Goal: Check status: Check status

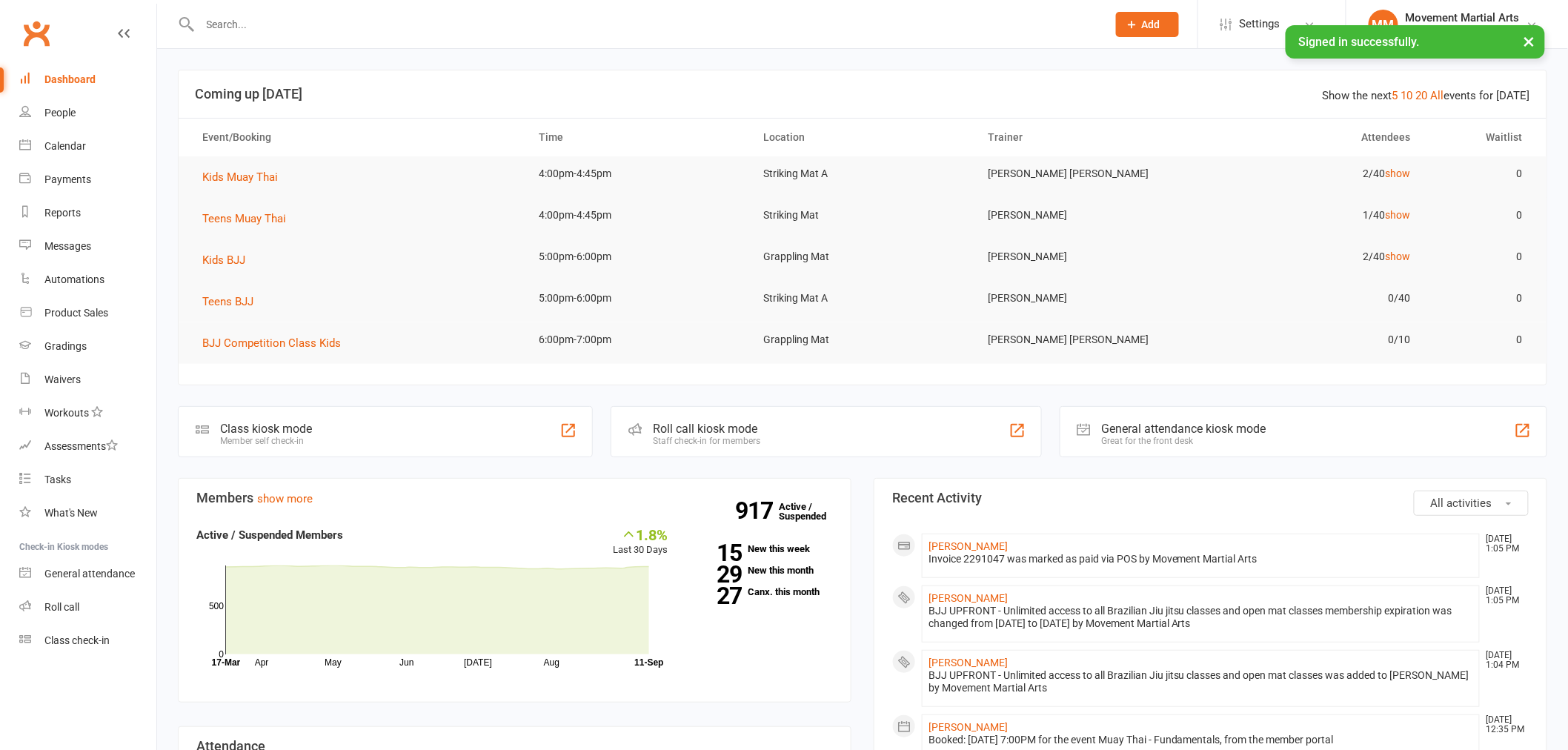
click at [333, 30] on input "text" at bounding box center [646, 24] width 901 height 21
drag, startPoint x: 333, startPoint y: 30, endPoint x: 336, endPoint y: 20, distance: 10.4
click at [336, 20] on input "text" at bounding box center [646, 24] width 901 height 21
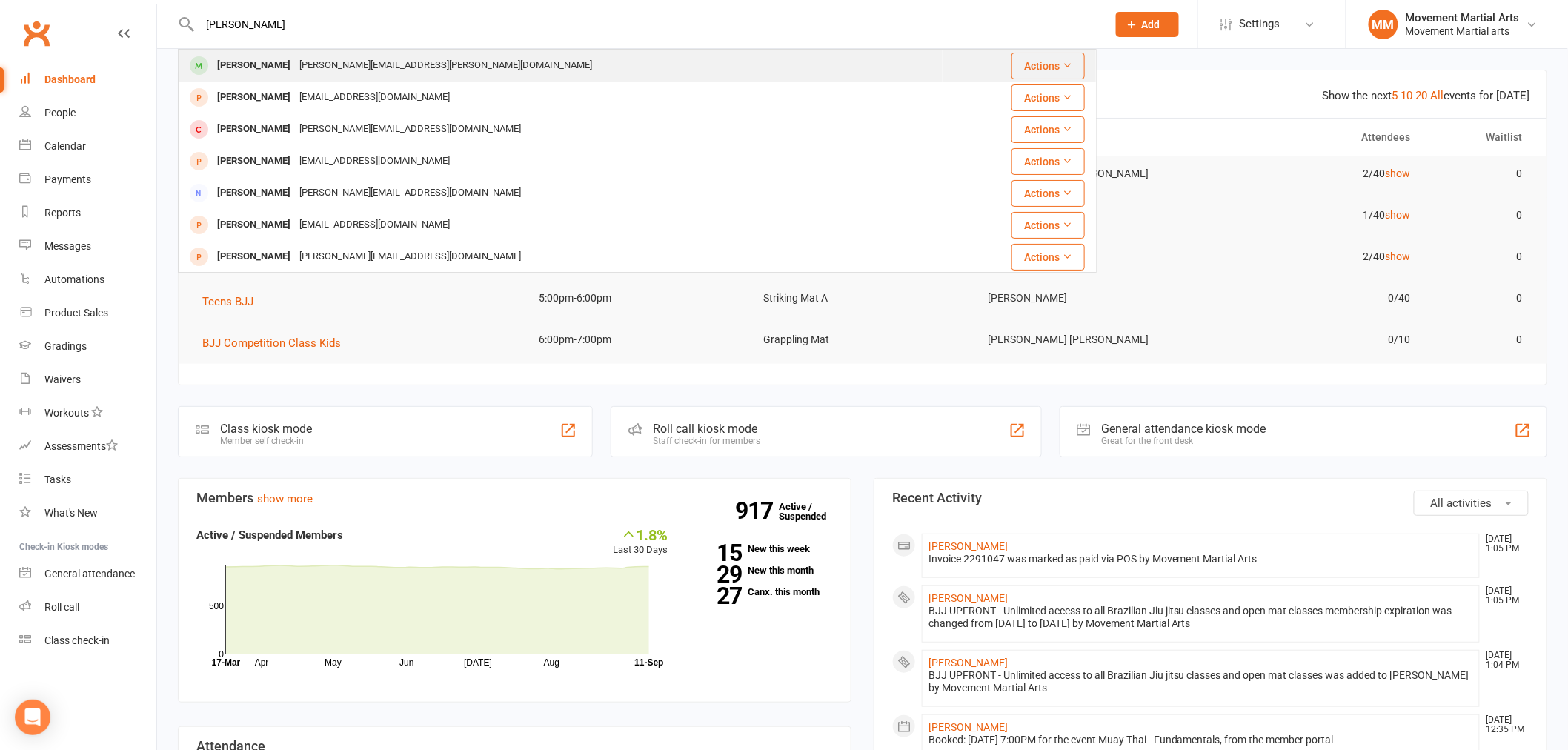
type input "[PERSON_NAME]"
click at [315, 72] on div "[PERSON_NAME][EMAIL_ADDRESS][PERSON_NAME][DOMAIN_NAME]" at bounding box center [446, 66] width 302 height 22
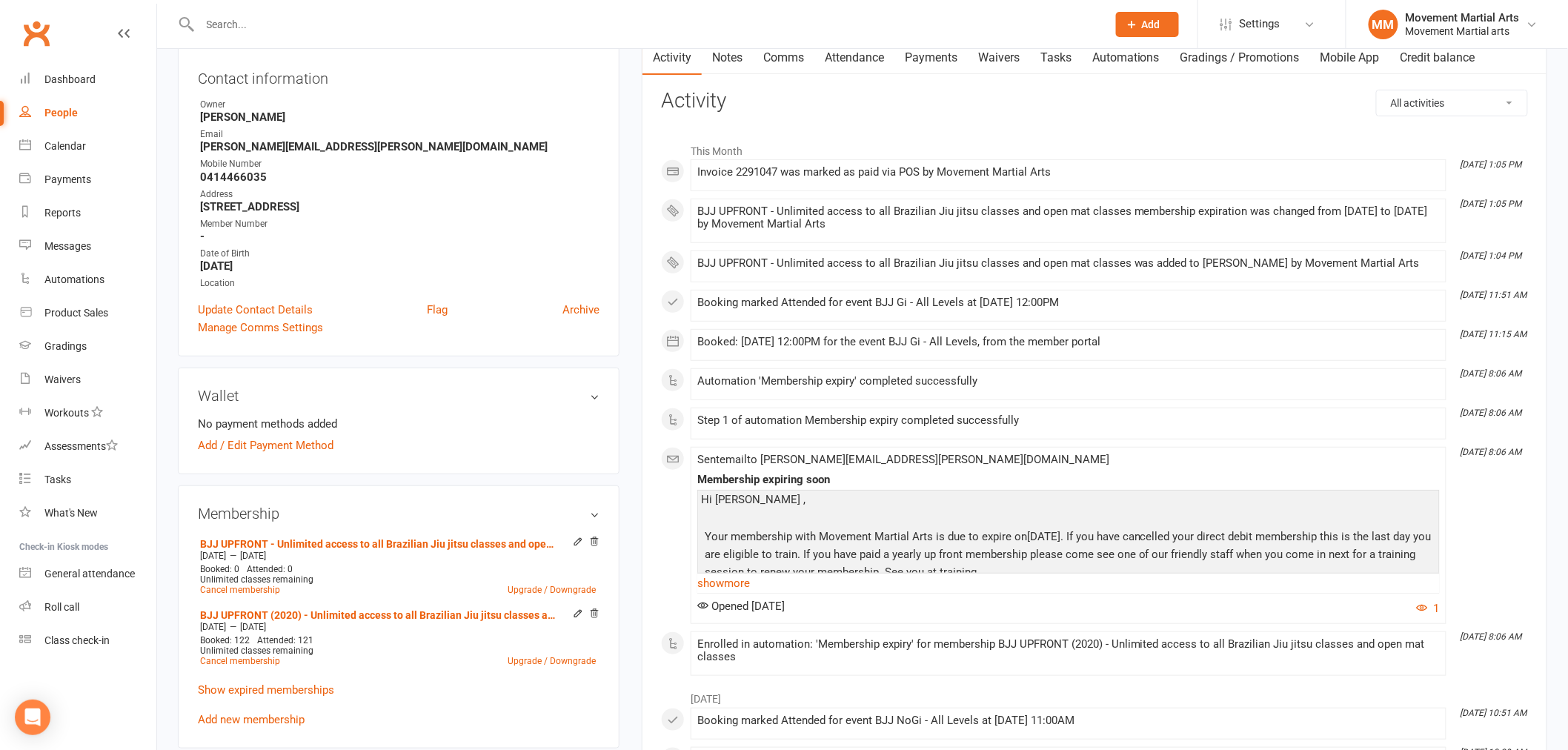
scroll to position [191, 0]
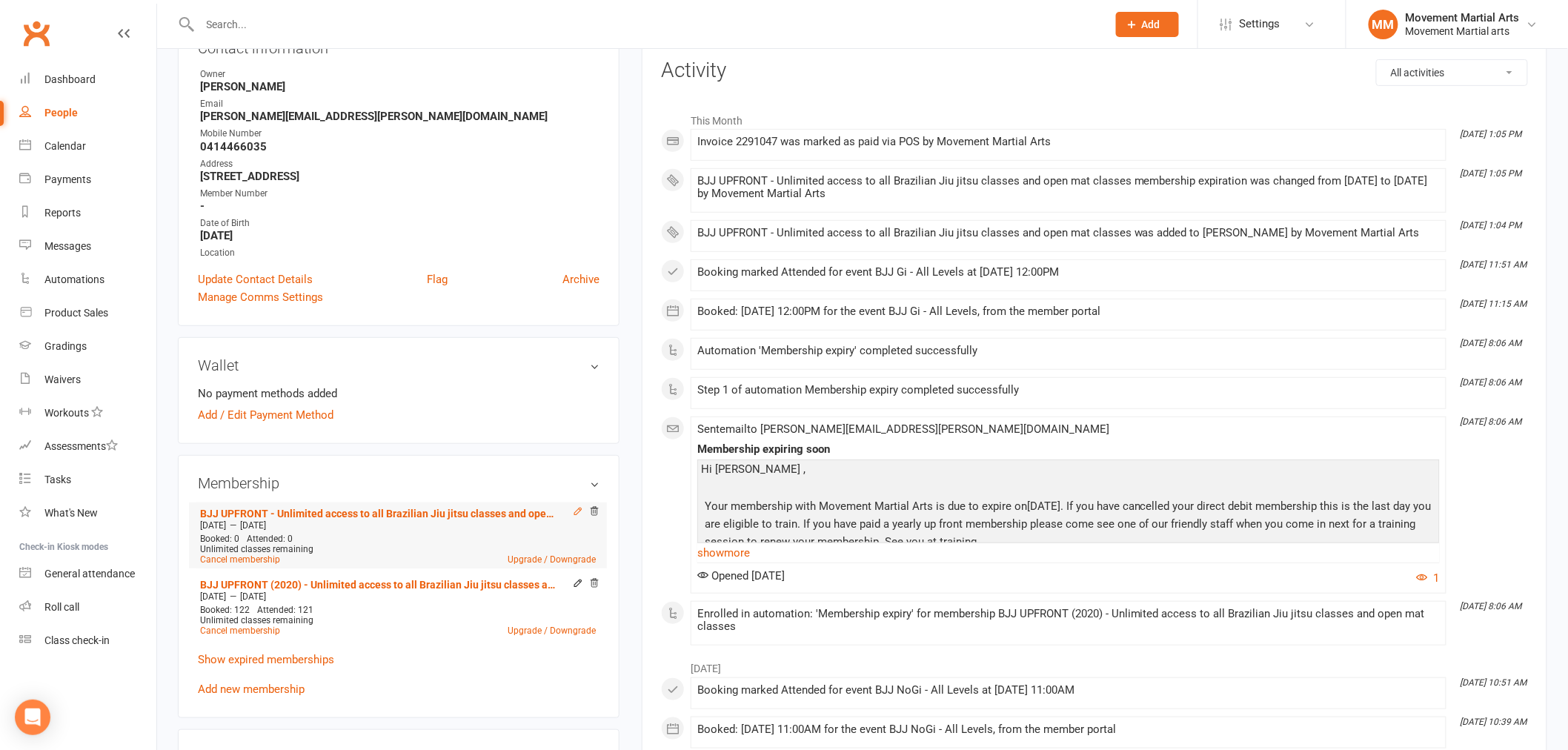
click at [579, 512] on icon at bounding box center [578, 511] width 10 height 10
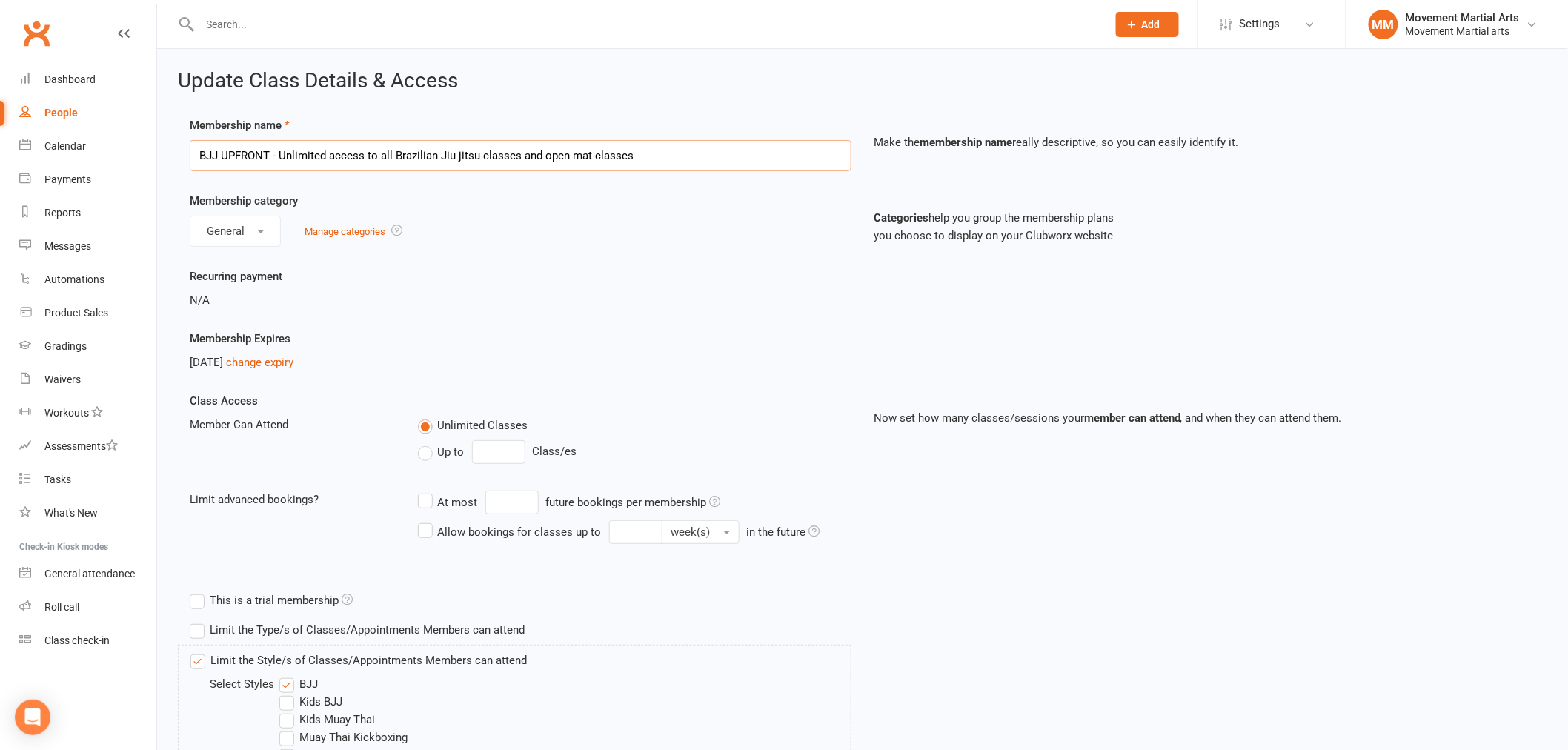
click at [692, 152] on input "BJJ UPFRONT - Unlimited access to all Brazilian Jiu jitsu classes and open mat …" at bounding box center [520, 156] width 661 height 31
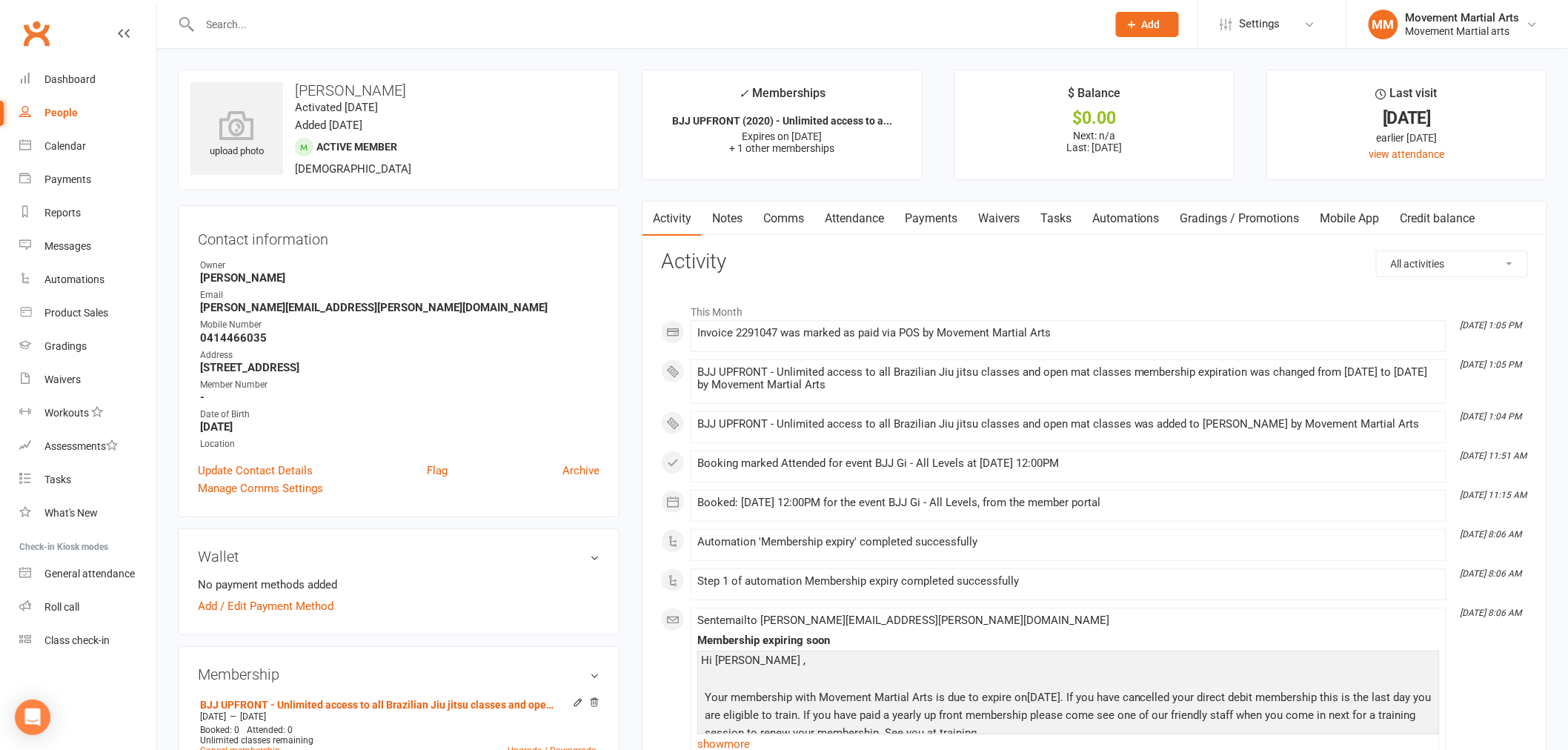
click at [944, 218] on link "Payments" at bounding box center [931, 218] width 74 height 34
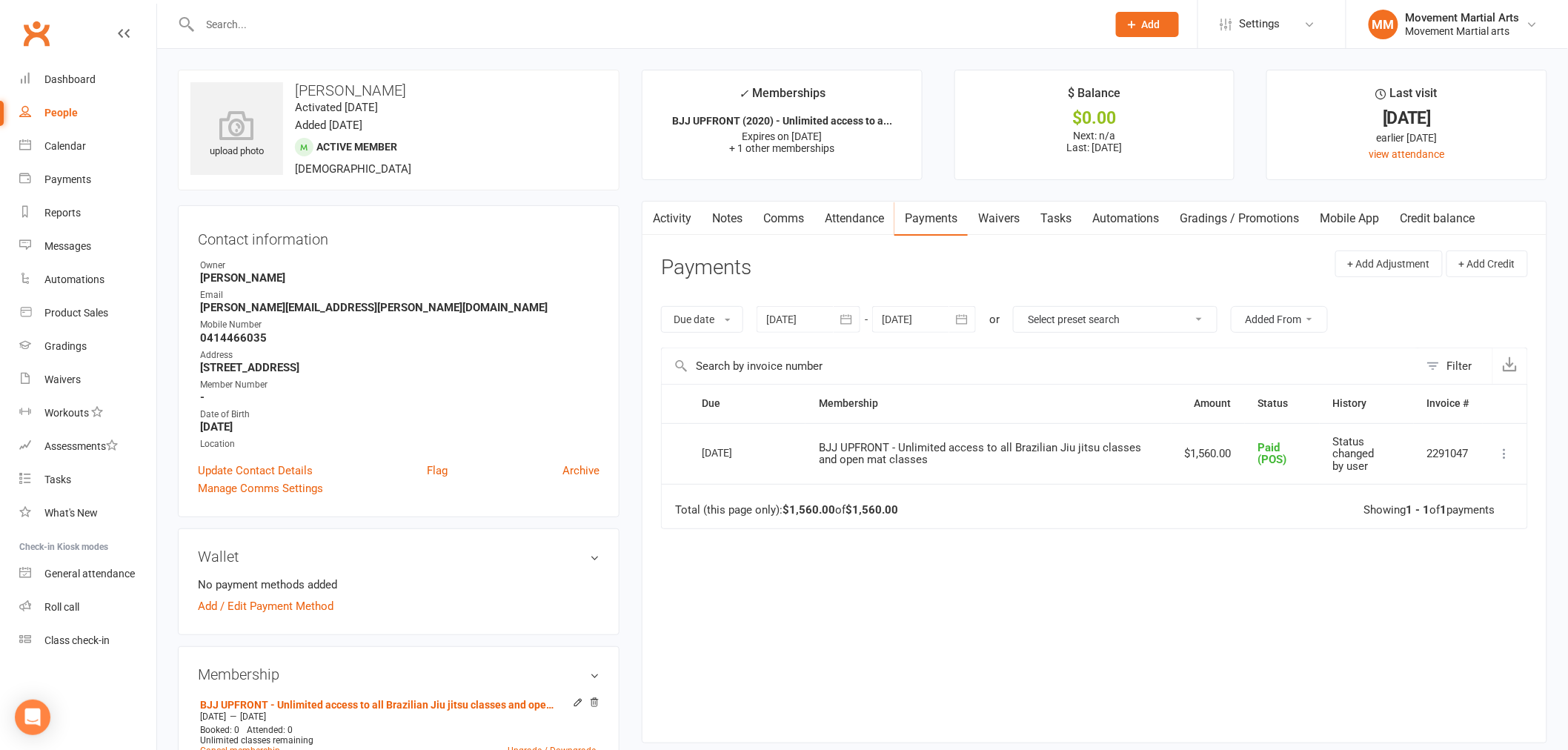
click at [833, 310] on div at bounding box center [809, 319] width 104 height 26
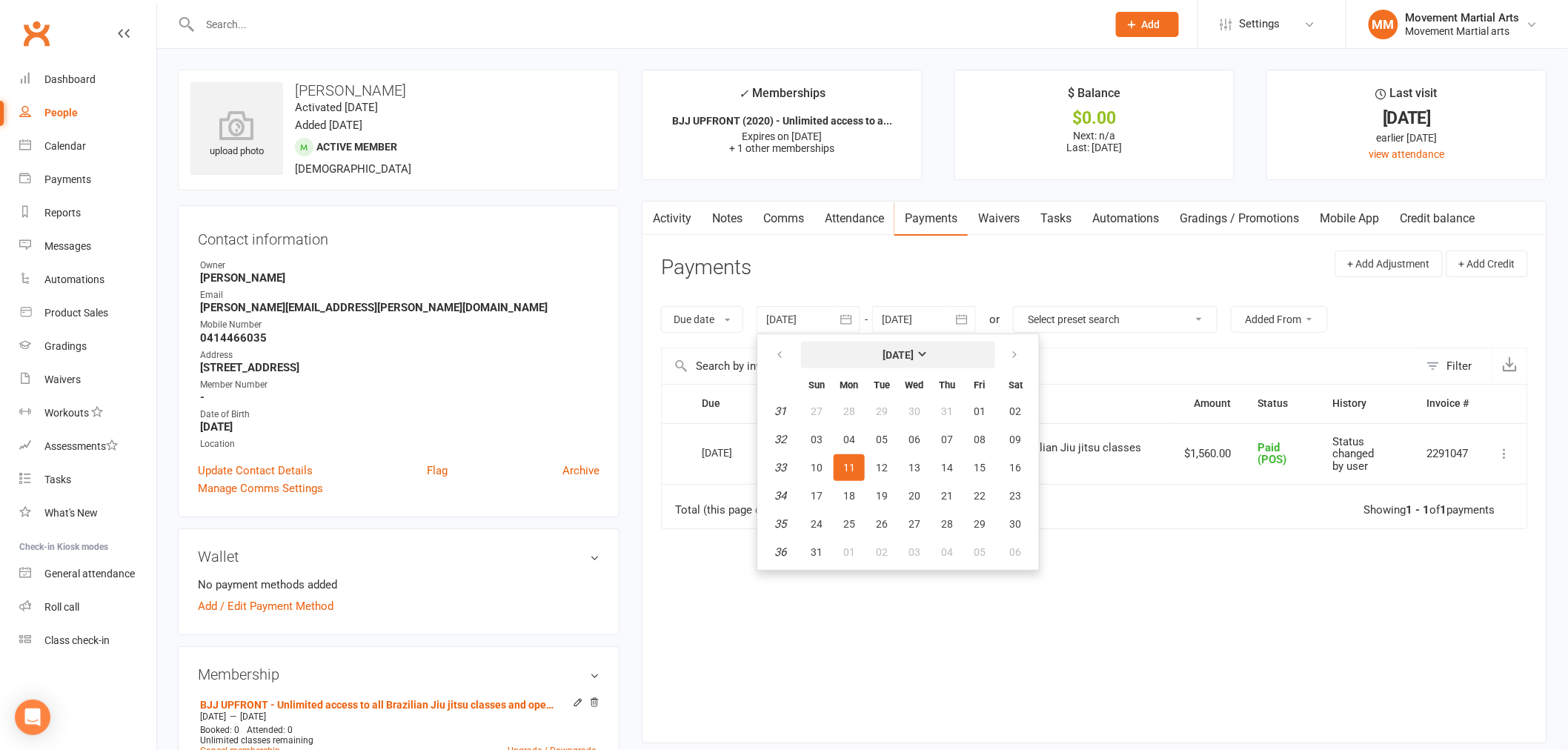
click at [884, 353] on strong "[DATE]" at bounding box center [898, 354] width 31 height 12
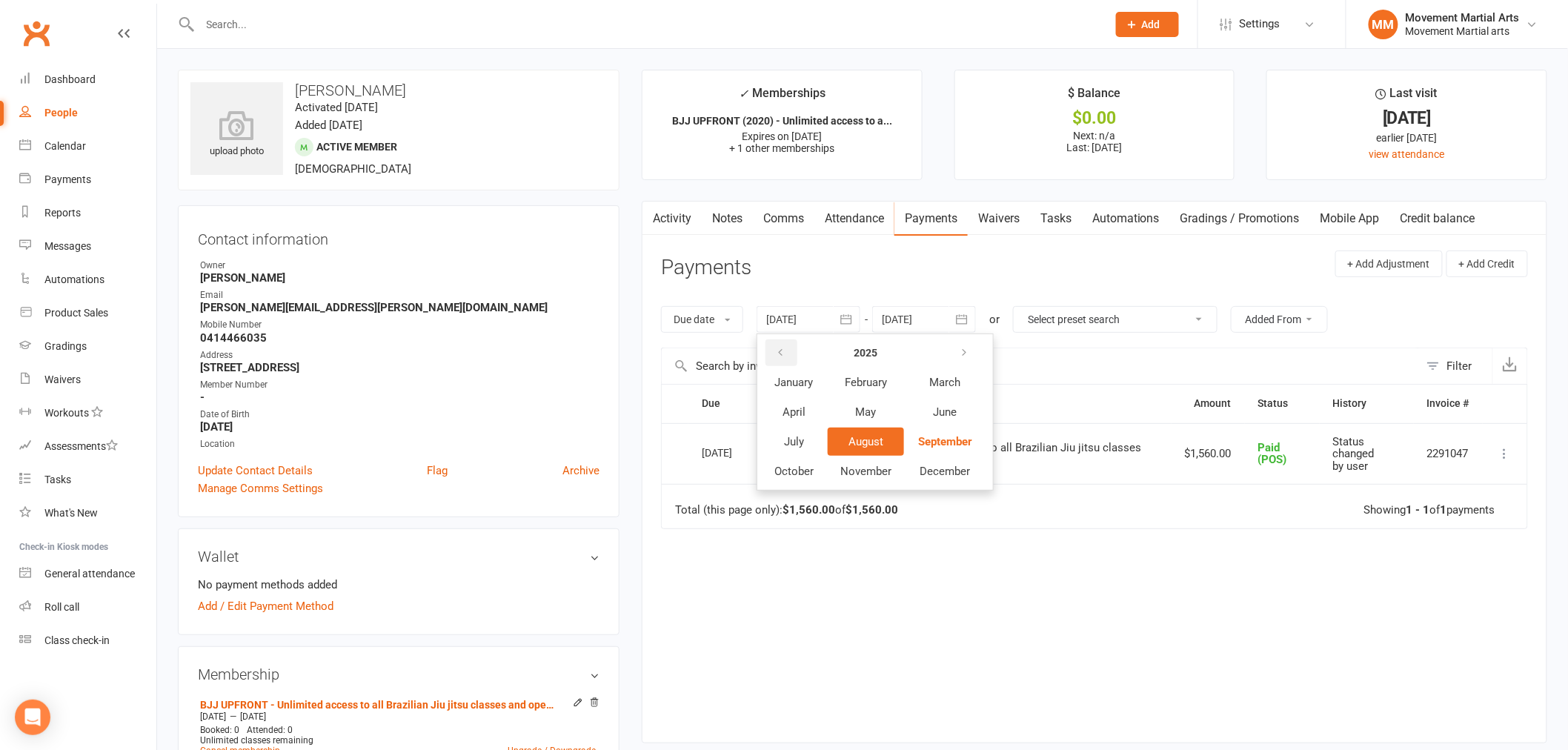
click at [784, 352] on icon "button" at bounding box center [780, 353] width 10 height 12
click at [845, 380] on span "February" at bounding box center [866, 382] width 42 height 14
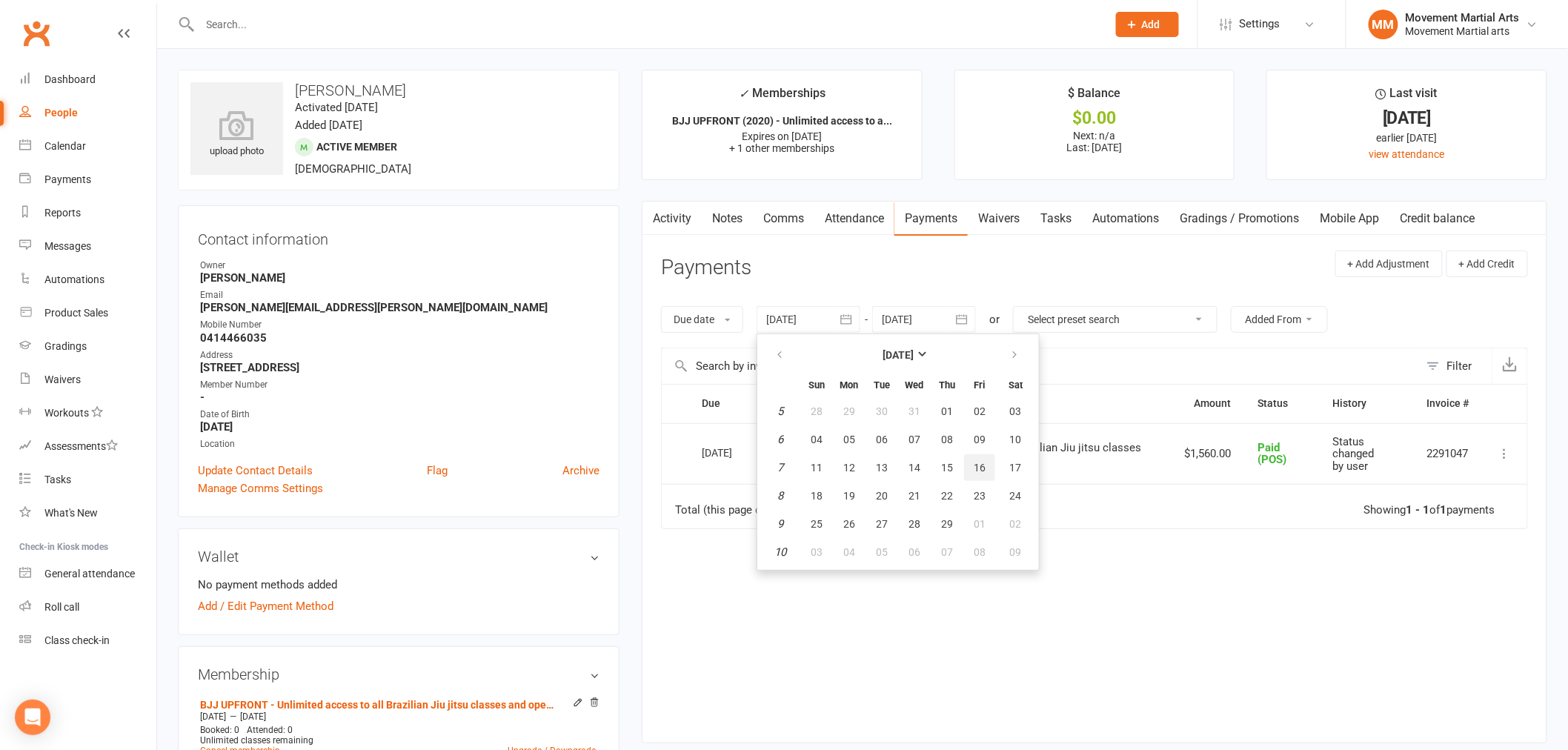
click at [968, 455] on button "16" at bounding box center [979, 467] width 31 height 26
type input "[DATE]"
